Goal: Check status: Check status

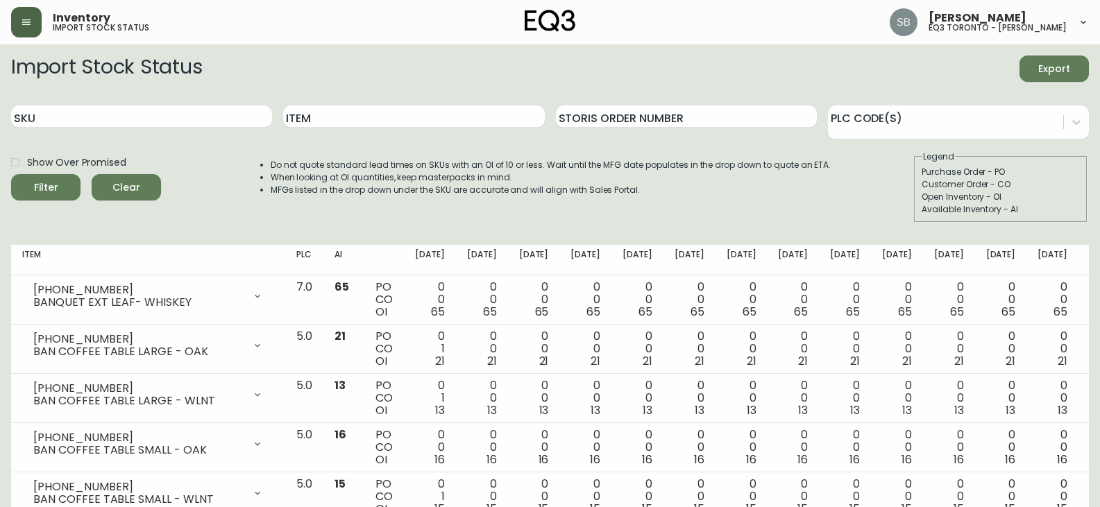
click at [25, 31] on button "button" at bounding box center [26, 22] width 31 height 31
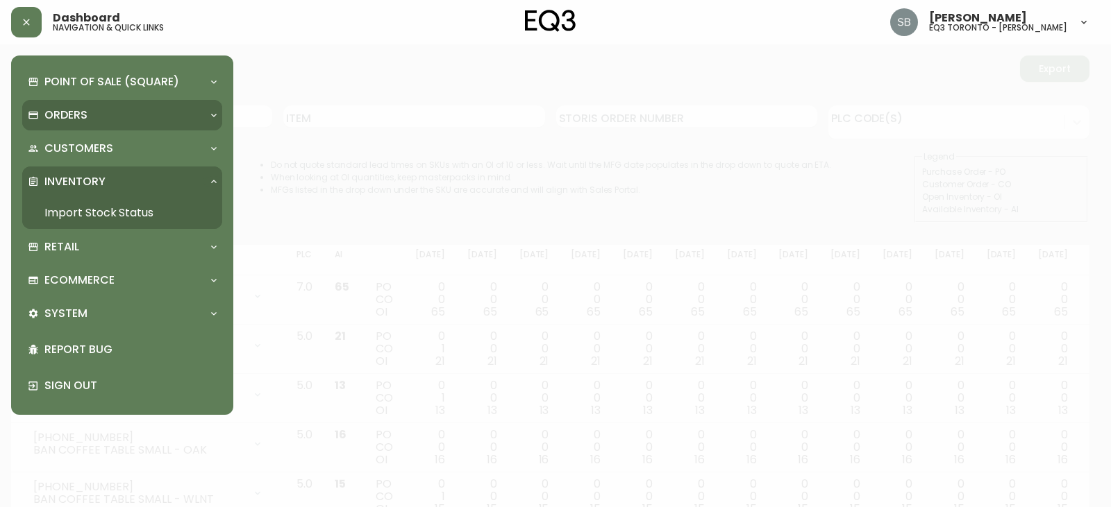
click at [86, 108] on p "Orders" at bounding box center [65, 115] width 43 height 15
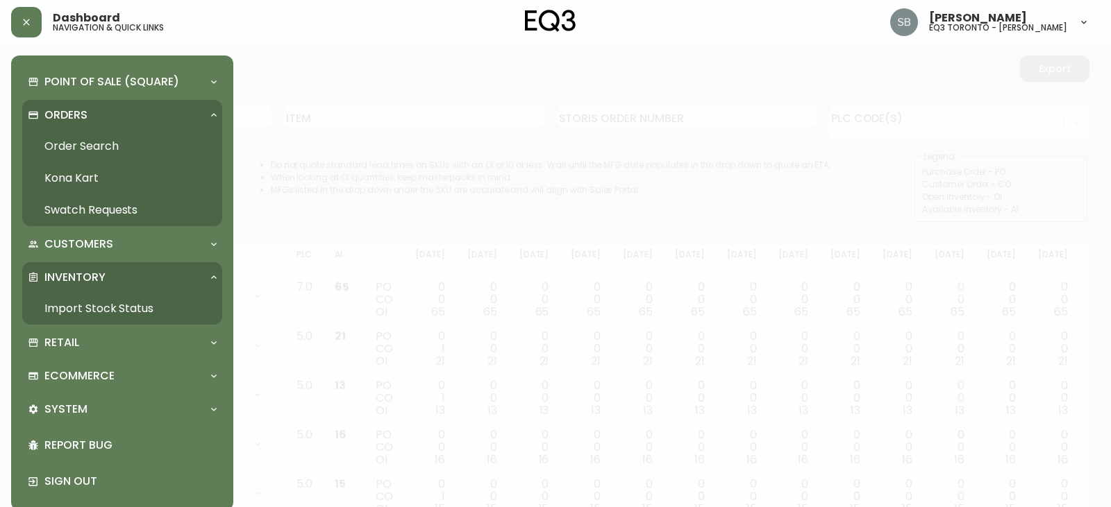
drag, startPoint x: 112, startPoint y: 146, endPoint x: 149, endPoint y: 151, distance: 37.0
click at [112, 146] on link "Order Search" at bounding box center [122, 147] width 200 height 32
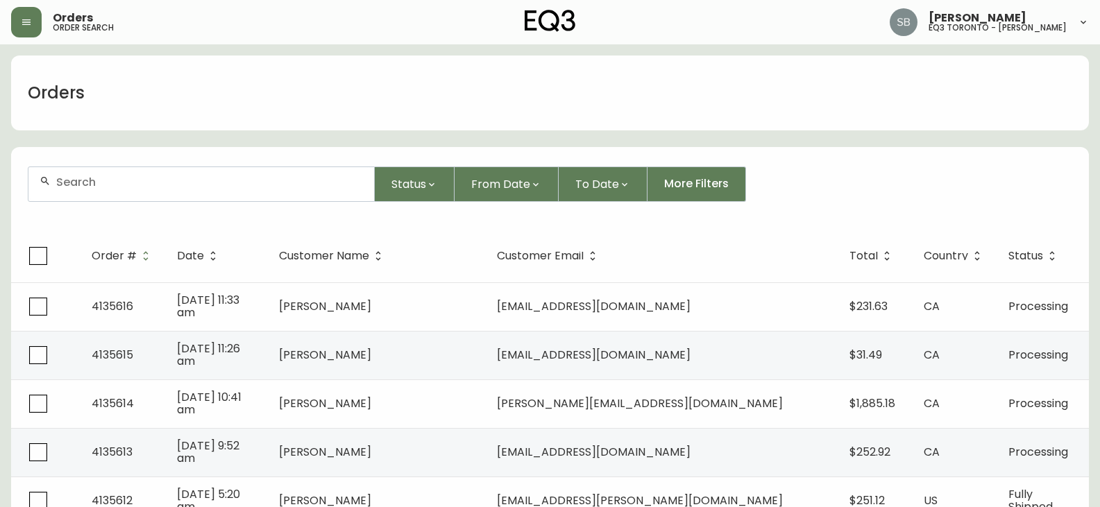
click at [103, 179] on input "text" at bounding box center [209, 182] width 307 height 13
paste input "4135435"
type input "4135435"
click at [375, 167] on button "Status" at bounding box center [415, 184] width 80 height 35
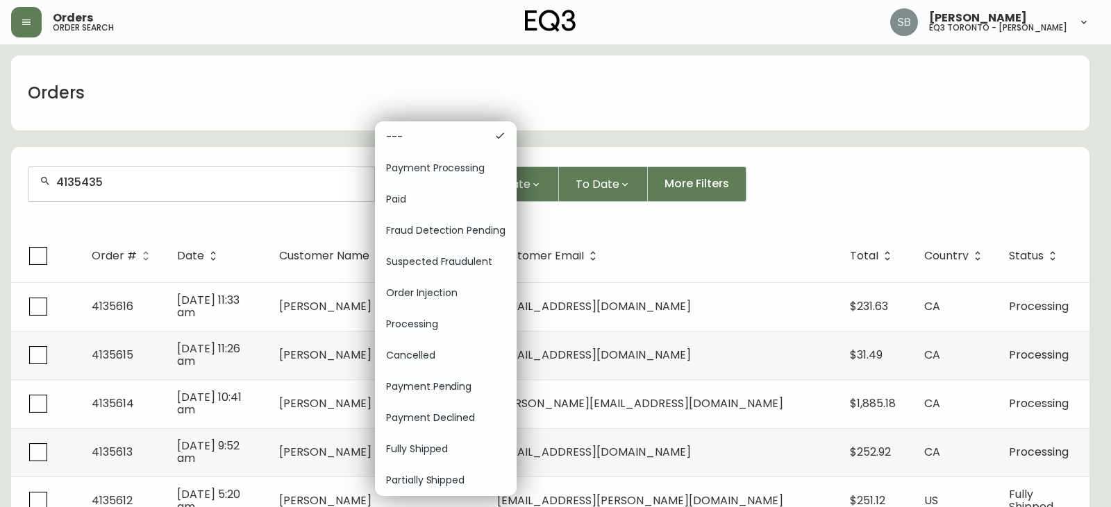
click at [119, 180] on div at bounding box center [555, 253] width 1111 height 507
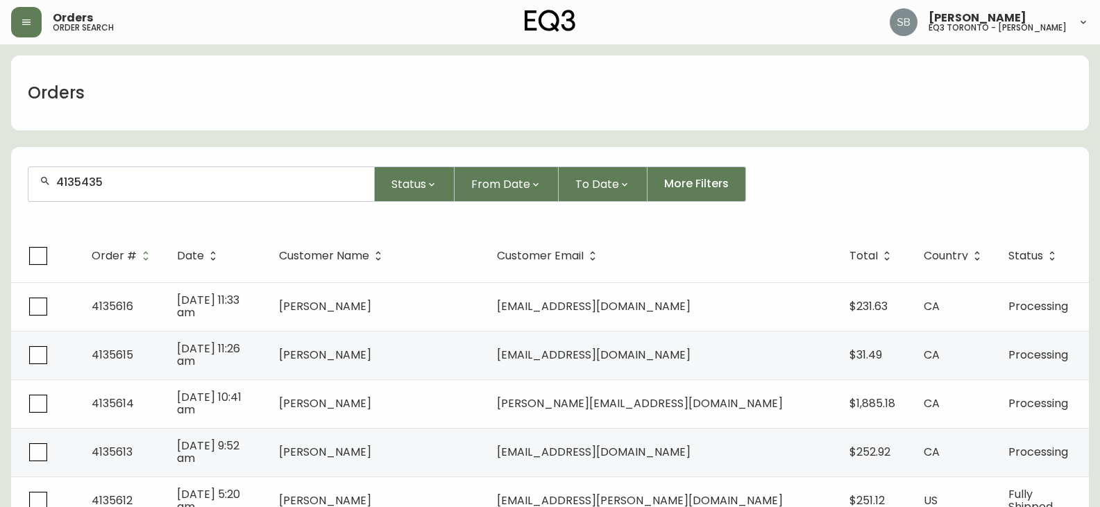
click at [120, 186] on div "--- Payment Processing Paid Fraud Detection Pending Suspected Fraudulent Order …" at bounding box center [550, 253] width 1100 height 507
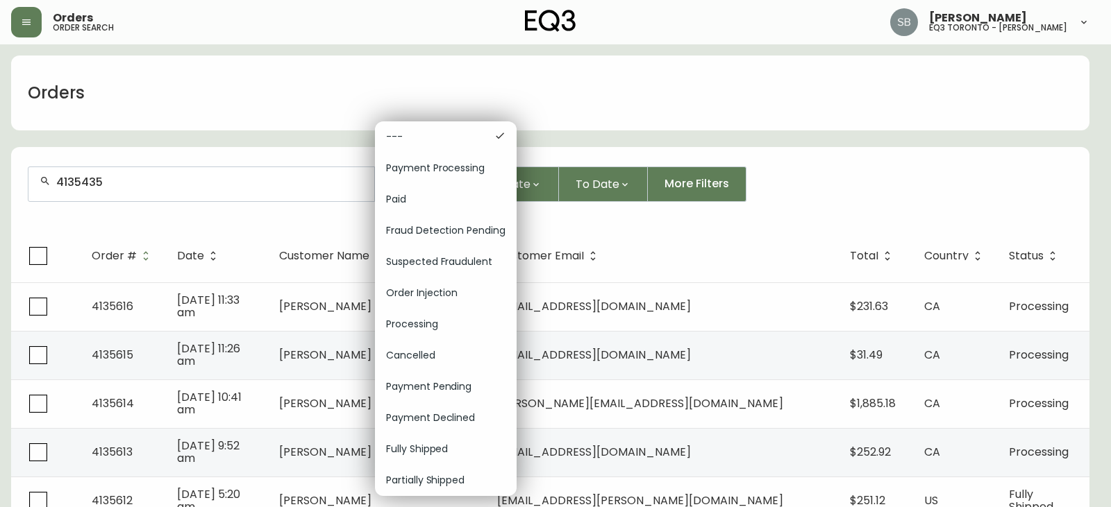
click at [158, 181] on div at bounding box center [555, 253] width 1111 height 507
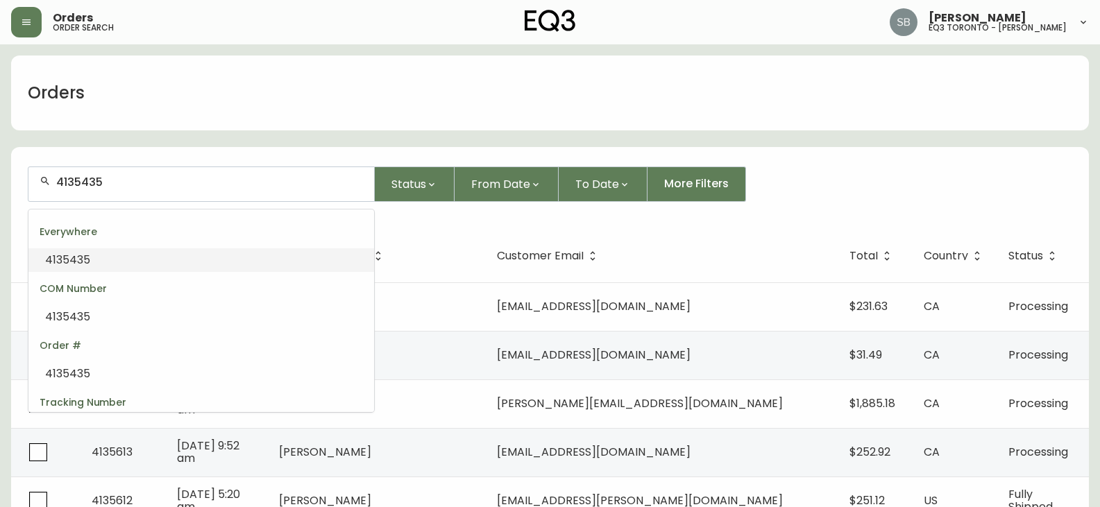
click at [152, 181] on input "4135435" at bounding box center [209, 182] width 307 height 13
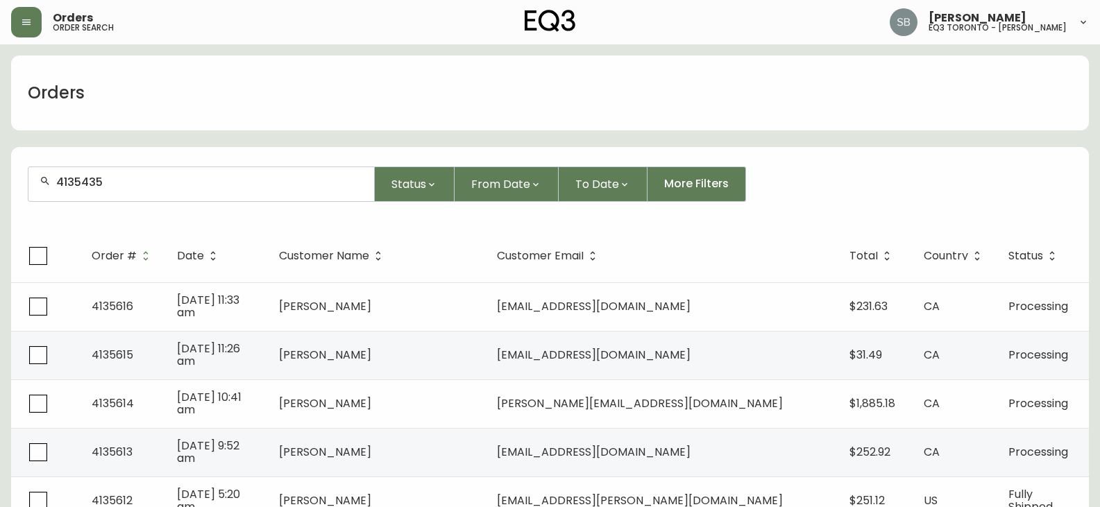
click at [375, 167] on button "Status" at bounding box center [415, 184] width 80 height 35
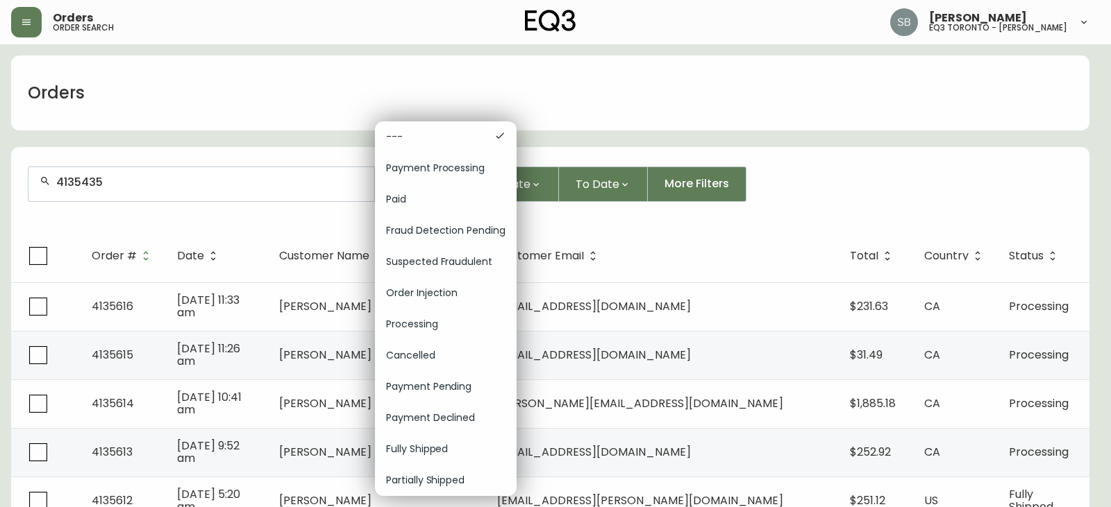
click at [112, 169] on div at bounding box center [555, 253] width 1111 height 507
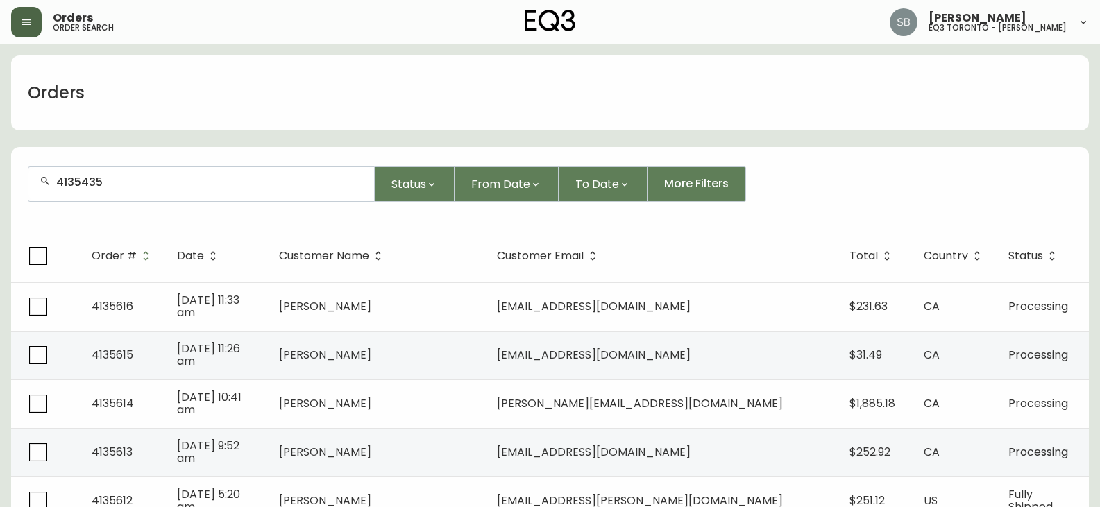
click at [31, 22] on icon "button" at bounding box center [26, 22] width 11 height 11
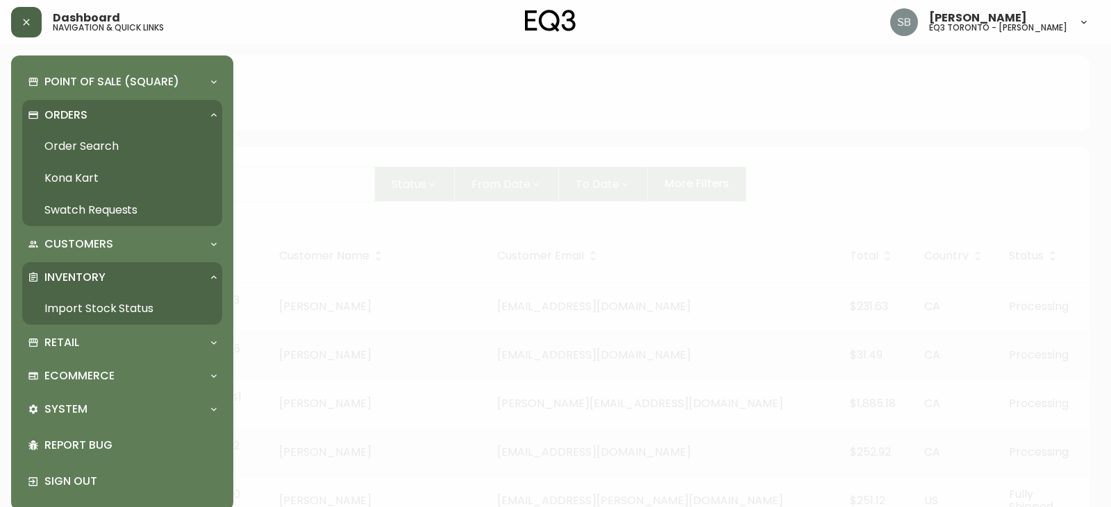
click at [121, 140] on link "Order Search" at bounding box center [122, 147] width 200 height 32
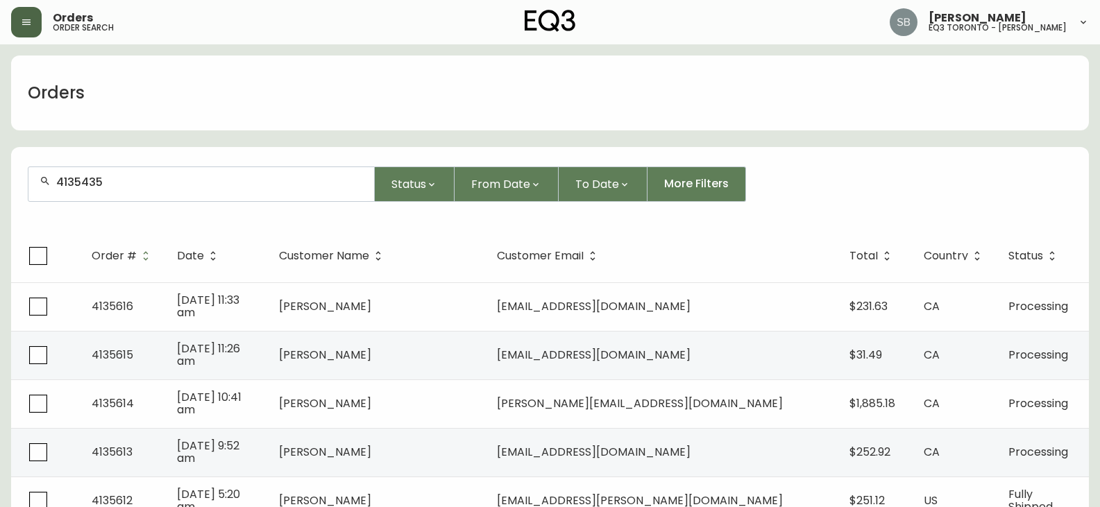
click at [129, 187] on input "4135435" at bounding box center [209, 182] width 307 height 13
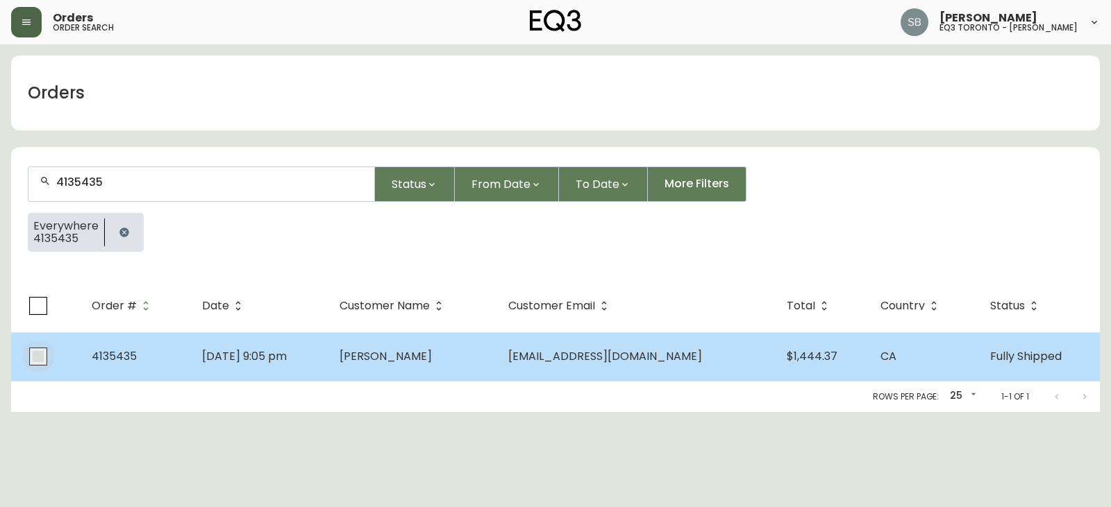
click at [33, 359] on input "checkbox" at bounding box center [38, 357] width 32 height 32
checkbox input "true"
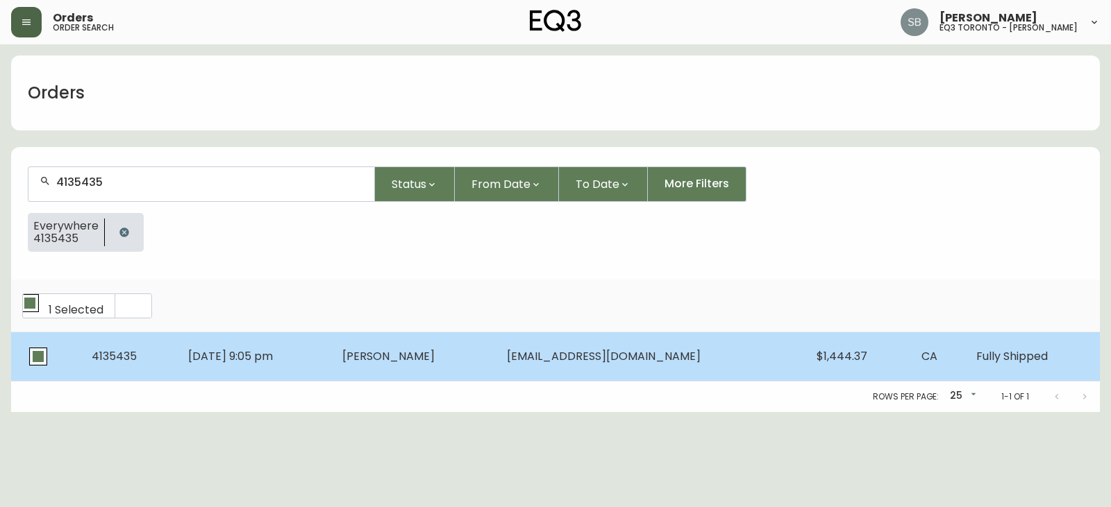
click at [252, 355] on span "[DATE] 9:05 pm" at bounding box center [230, 357] width 85 height 16
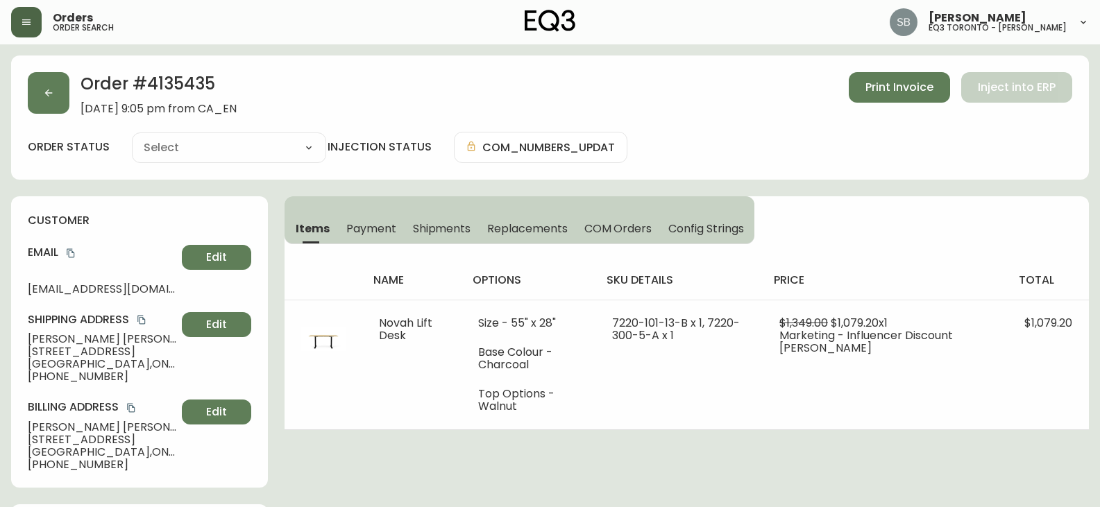
type input "Fully Shipped"
select select "FULLY_SHIPPED"
click at [883, 93] on span "Print Invoice" at bounding box center [900, 87] width 68 height 15
